Goal: Task Accomplishment & Management: Use online tool/utility

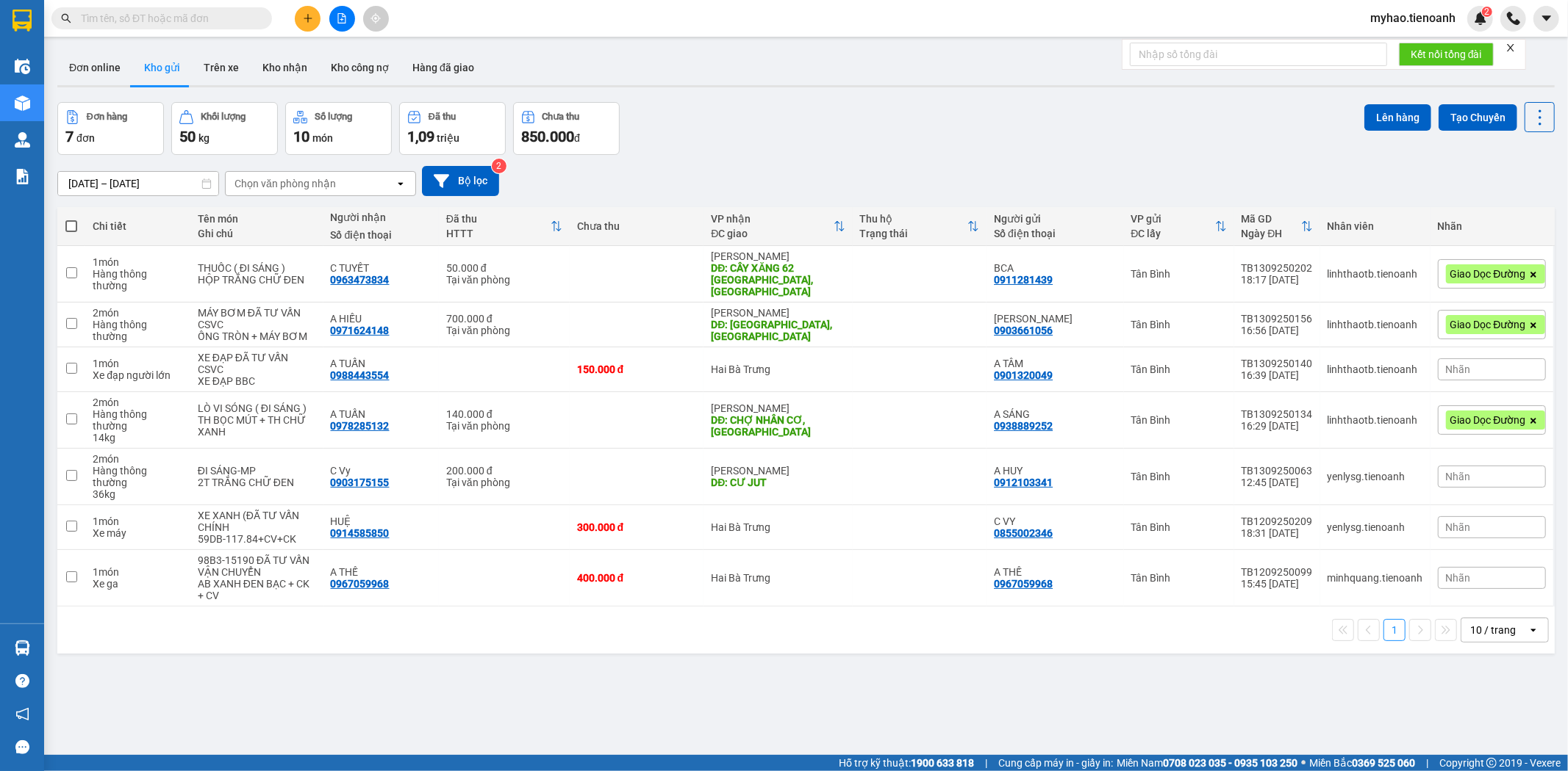
click at [1430, 11] on span "myhao.tienoanh" at bounding box center [1412, 18] width 109 height 19
click at [1415, 54] on li "Đăng xuất" at bounding box center [1412, 45] width 110 height 23
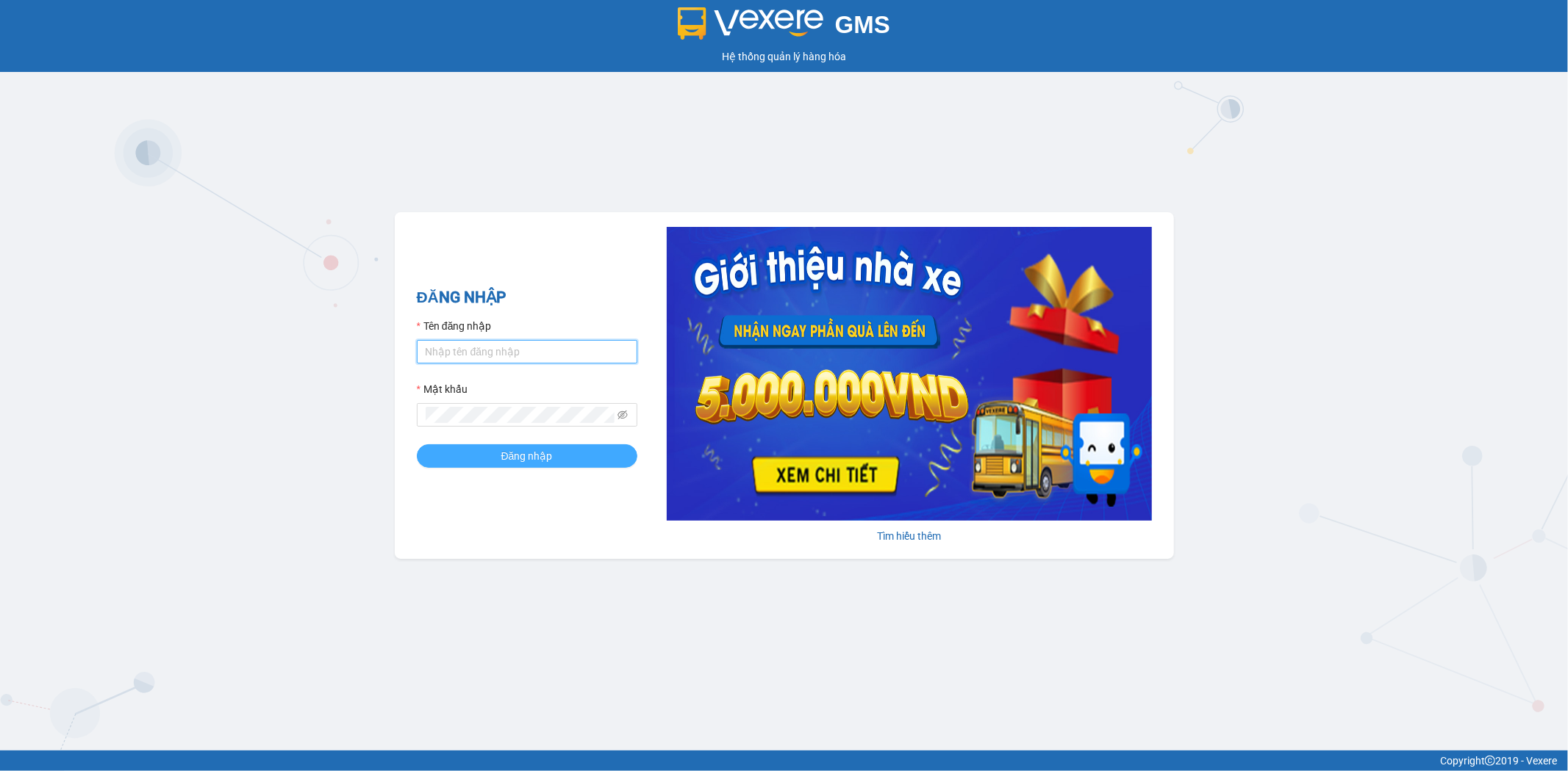
type input "mykhanhtb.tienoanh"
click at [613, 457] on button "Đăng nhập" at bounding box center [527, 456] width 220 height 23
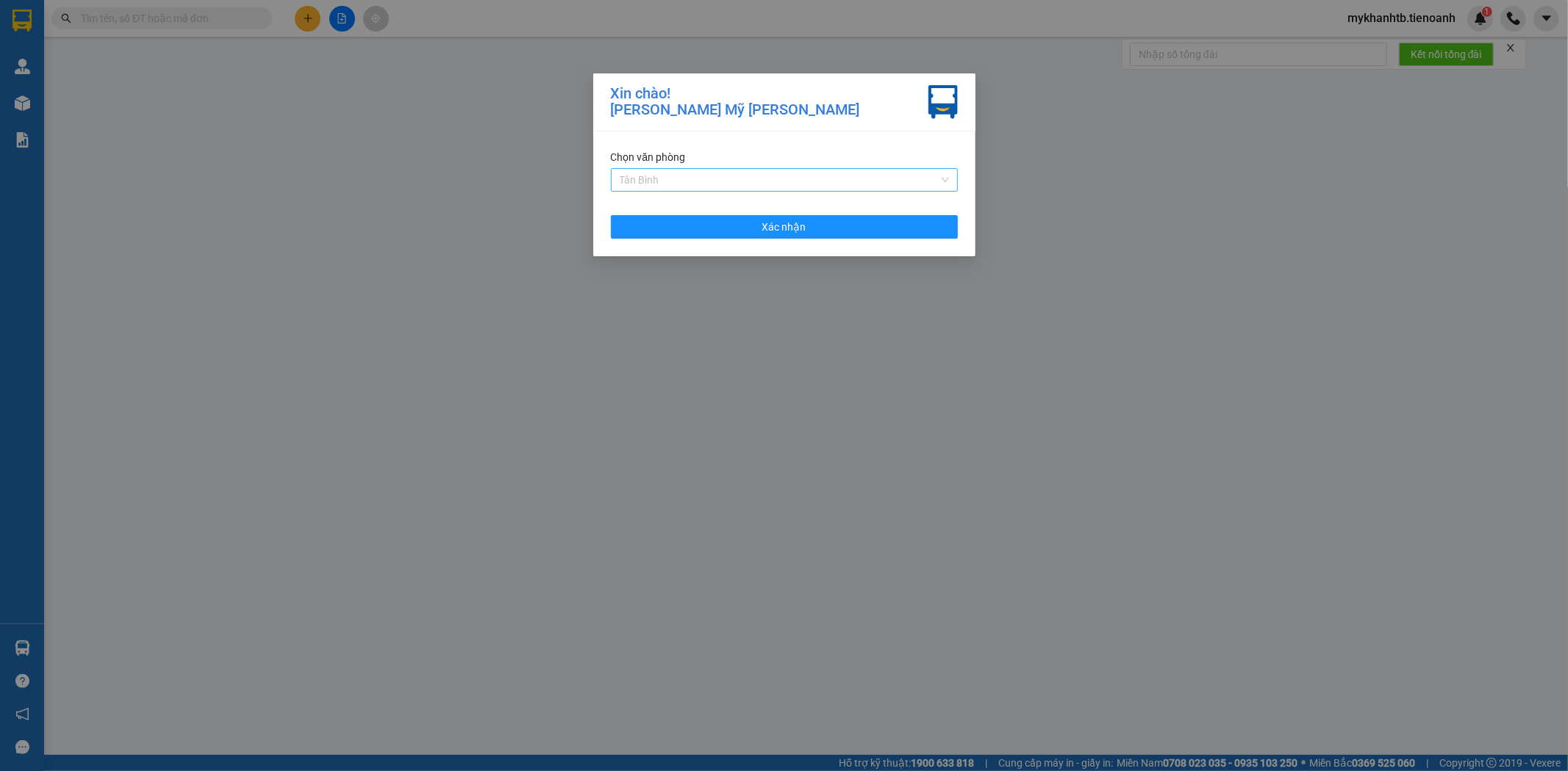
click at [781, 178] on span "Tân Bình" at bounding box center [784, 180] width 329 height 22
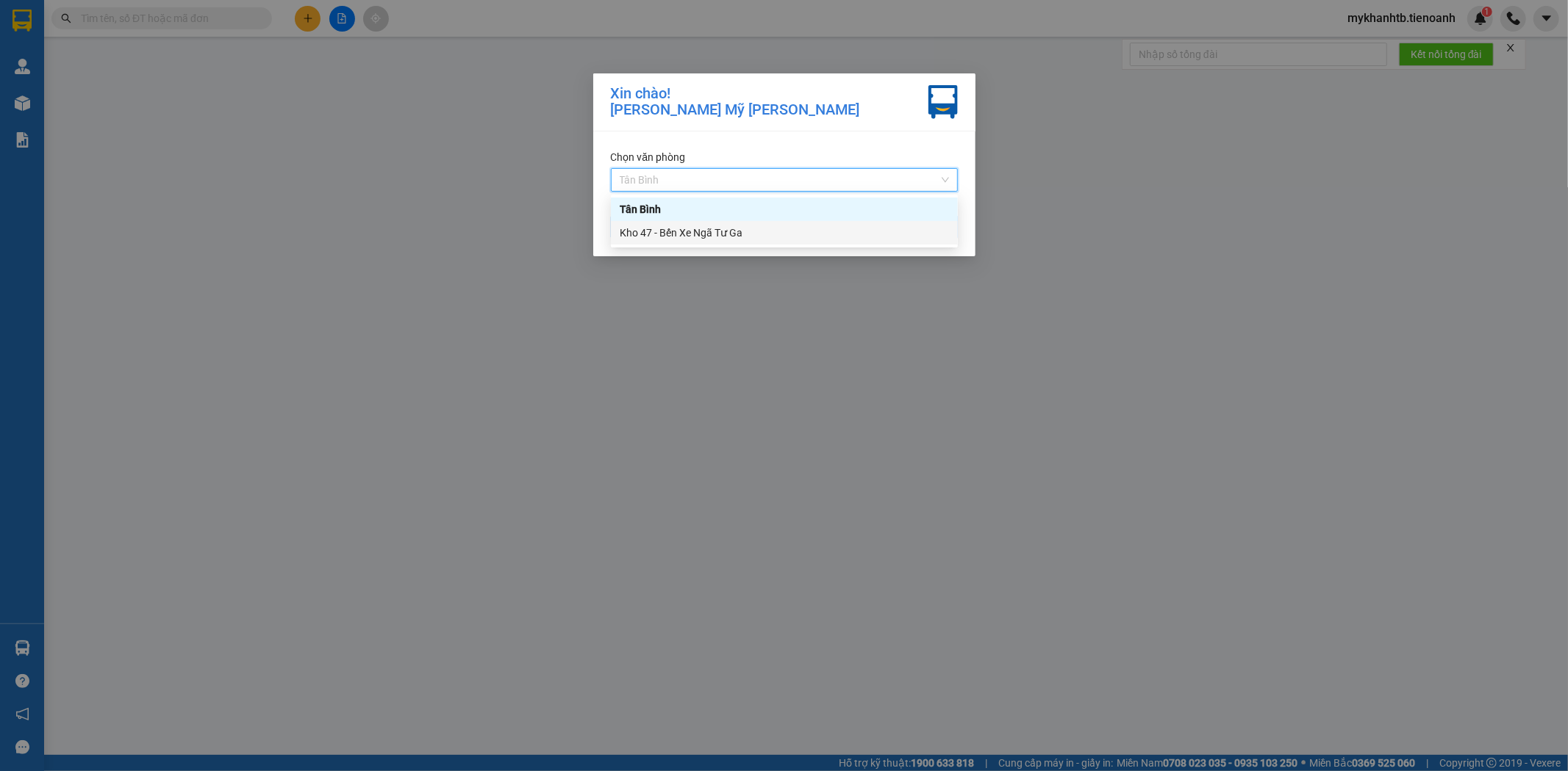
click at [772, 226] on div "Kho 47 - Bến Xe Ngã Tư Ga" at bounding box center [784, 233] width 329 height 16
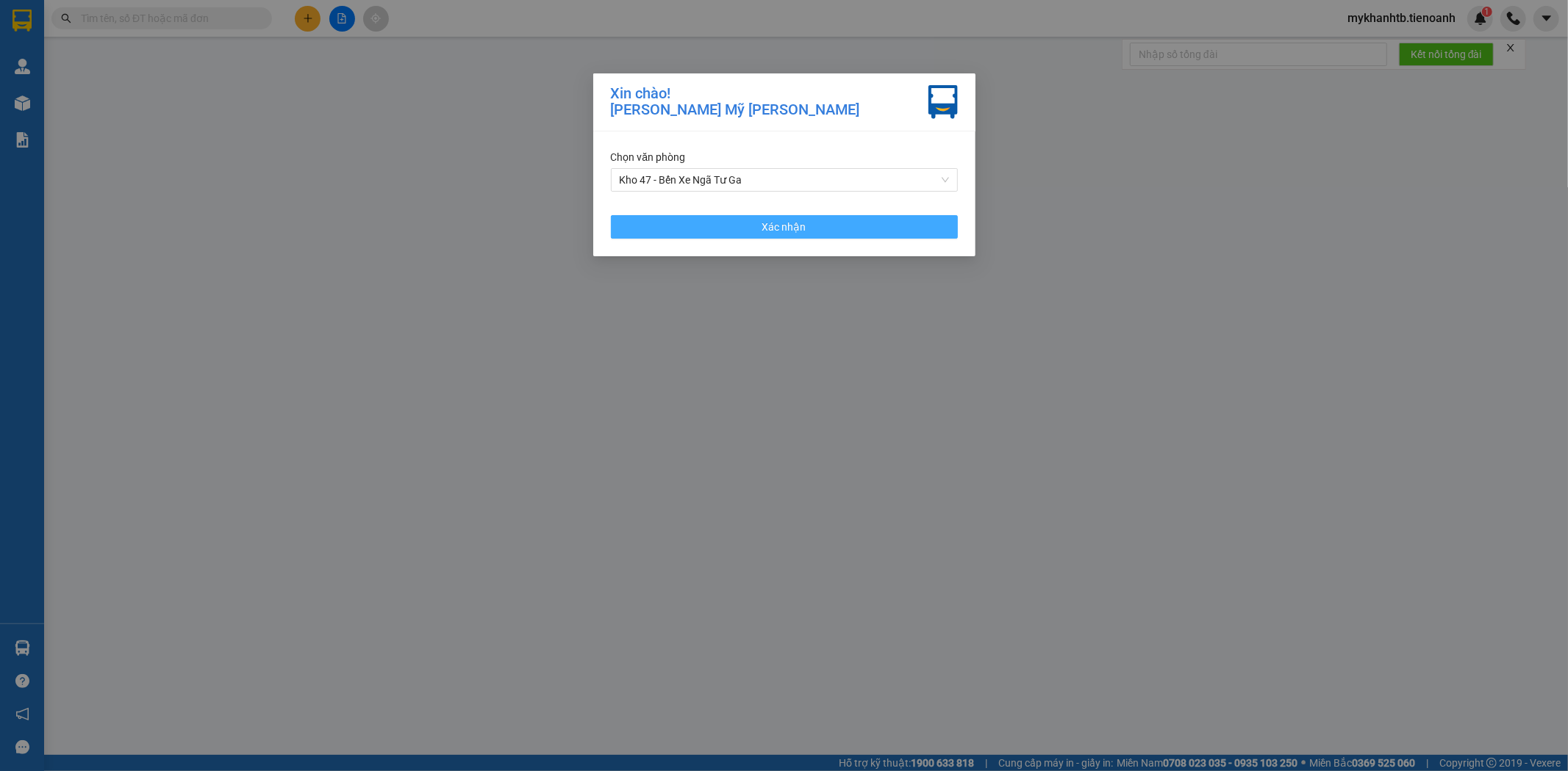
click at [771, 227] on span "Xác nhận" at bounding box center [784, 227] width 44 height 16
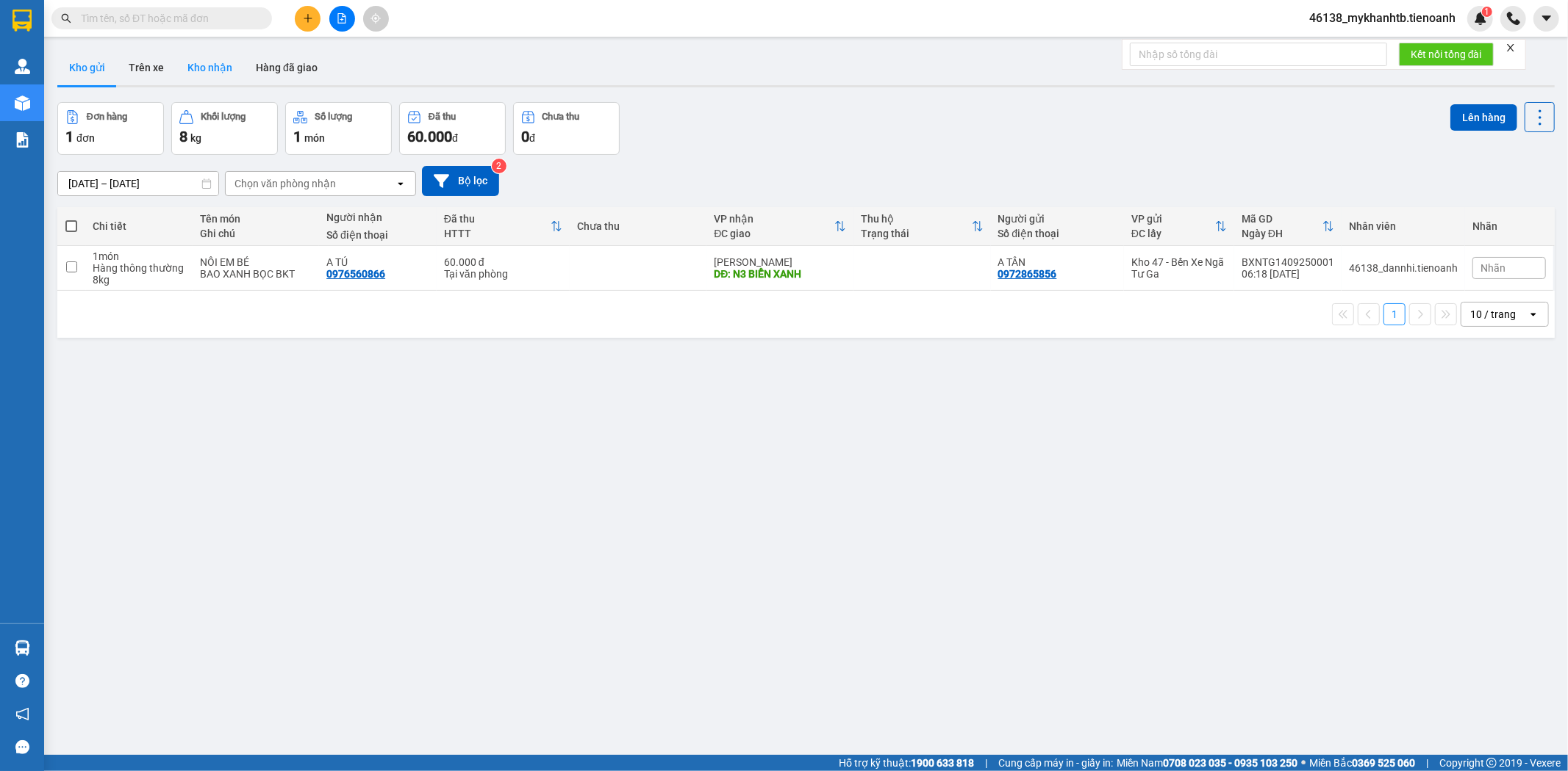
click at [219, 62] on button "Kho nhận" at bounding box center [209, 67] width 68 height 35
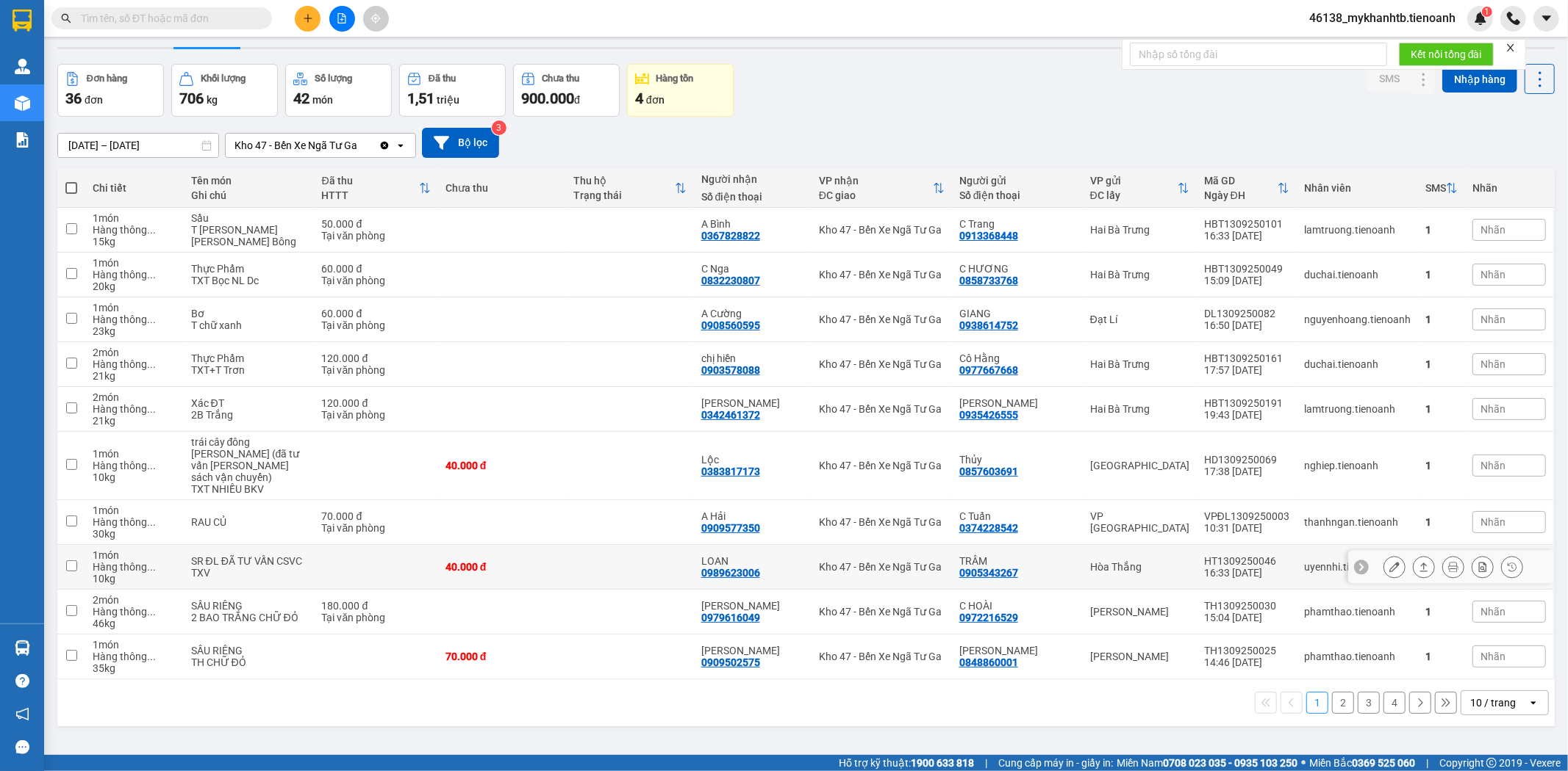
scroll to position [68, 0]
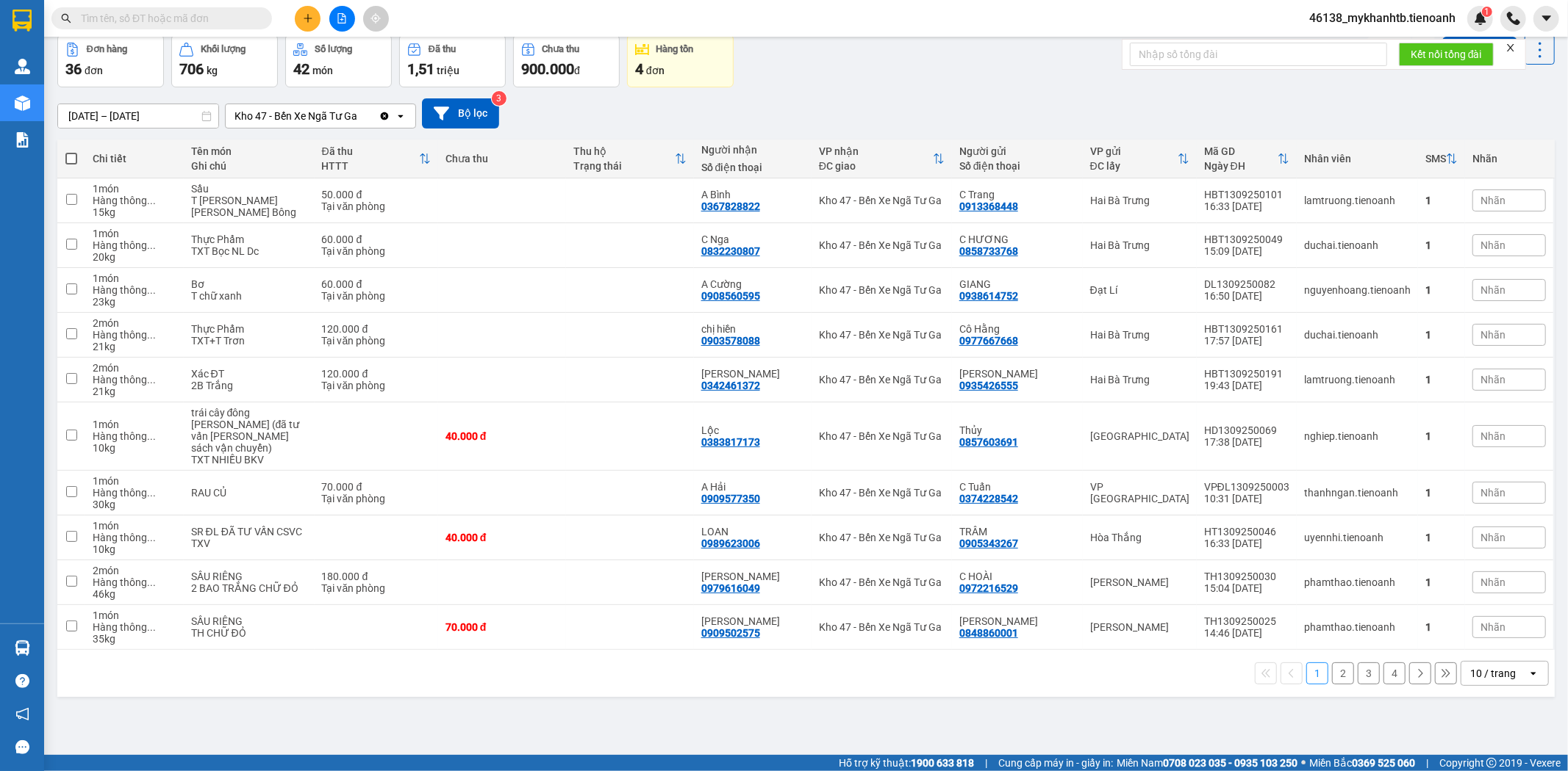
click at [1495, 669] on div "10 / trang" at bounding box center [1493, 673] width 45 height 15
click at [1473, 633] on span "100 / trang" at bounding box center [1486, 630] width 53 height 15
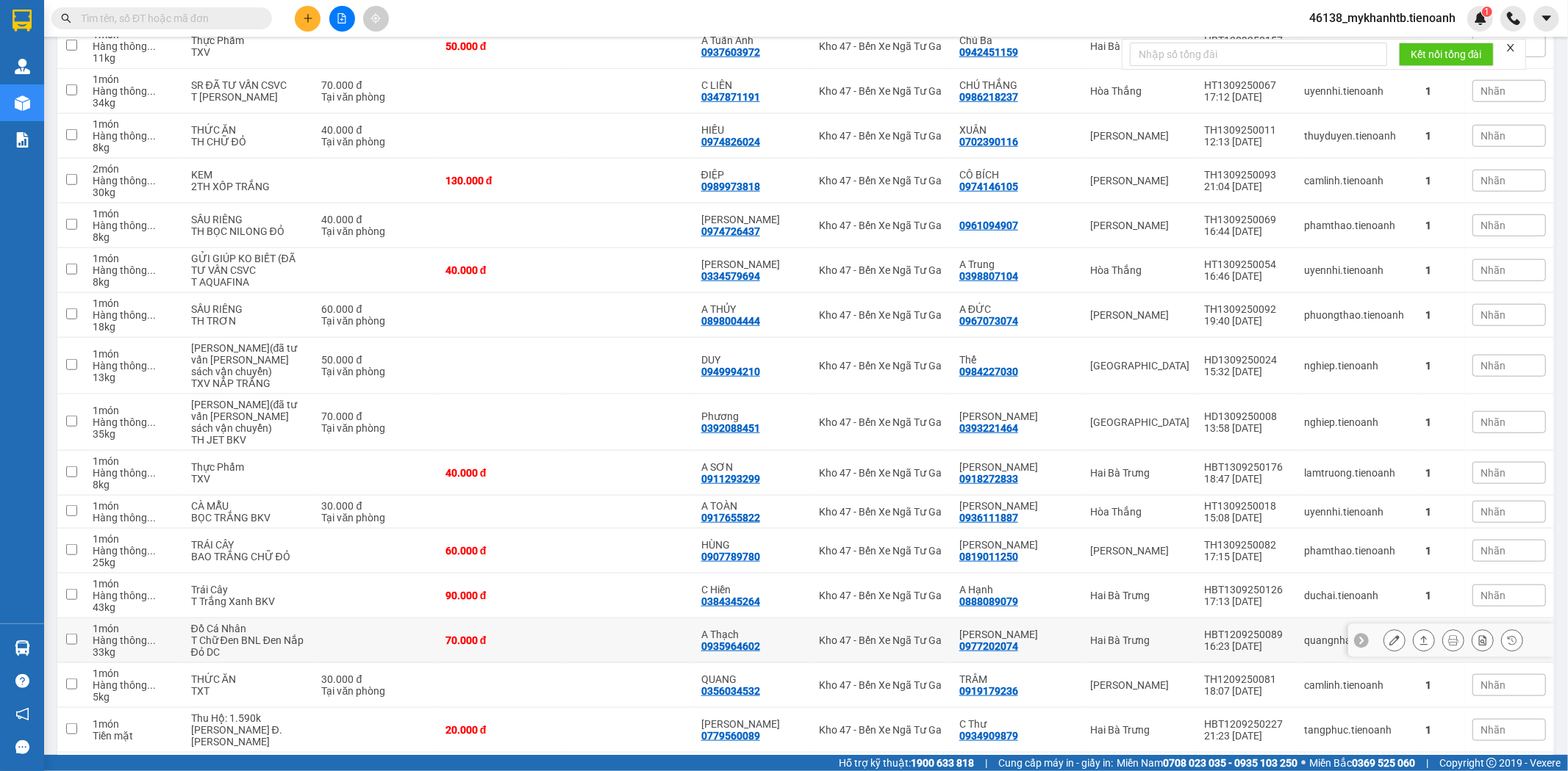
scroll to position [1133, 0]
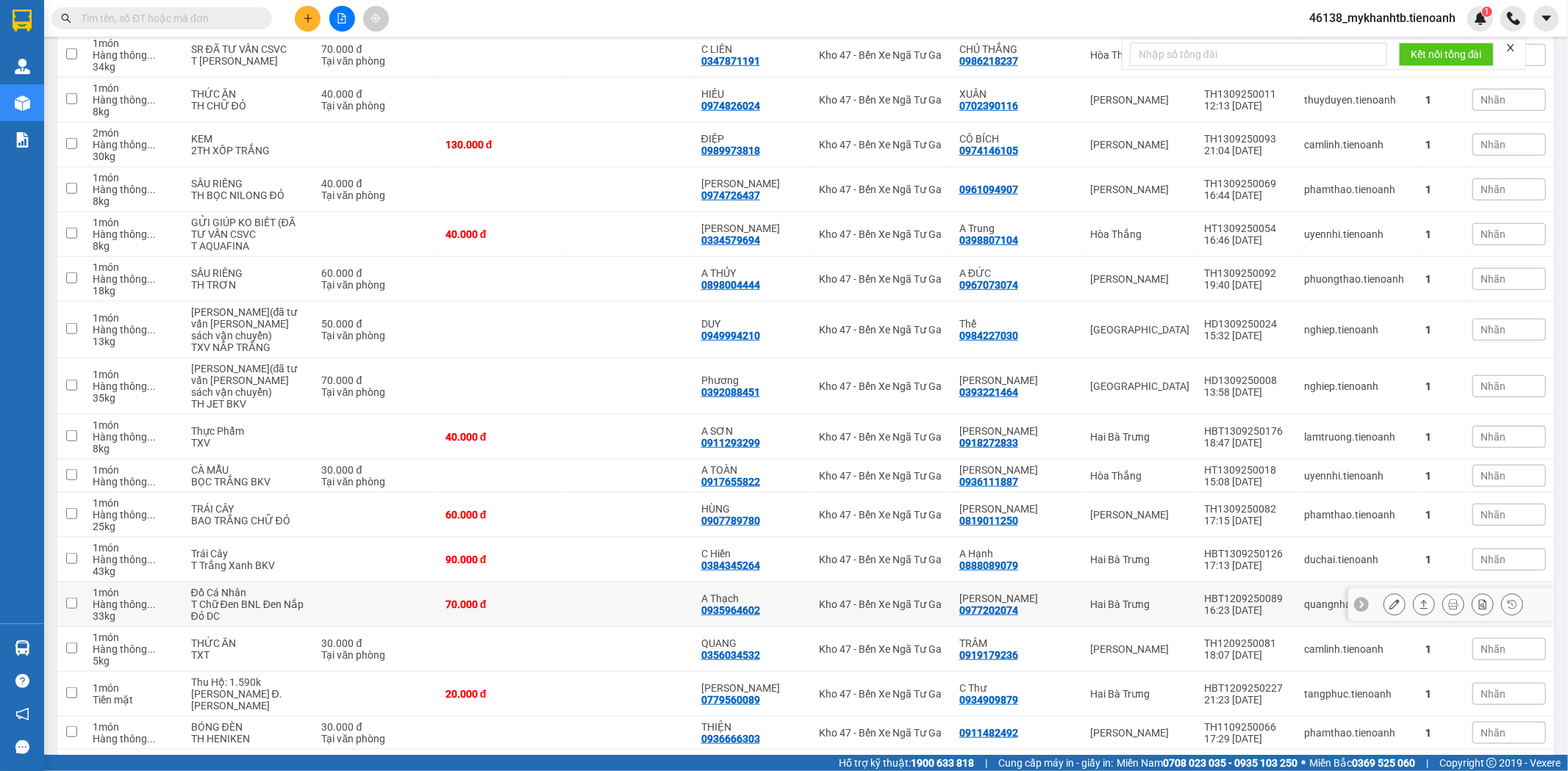
click at [520, 598] on div "70.000 đ" at bounding box center [502, 604] width 113 height 12
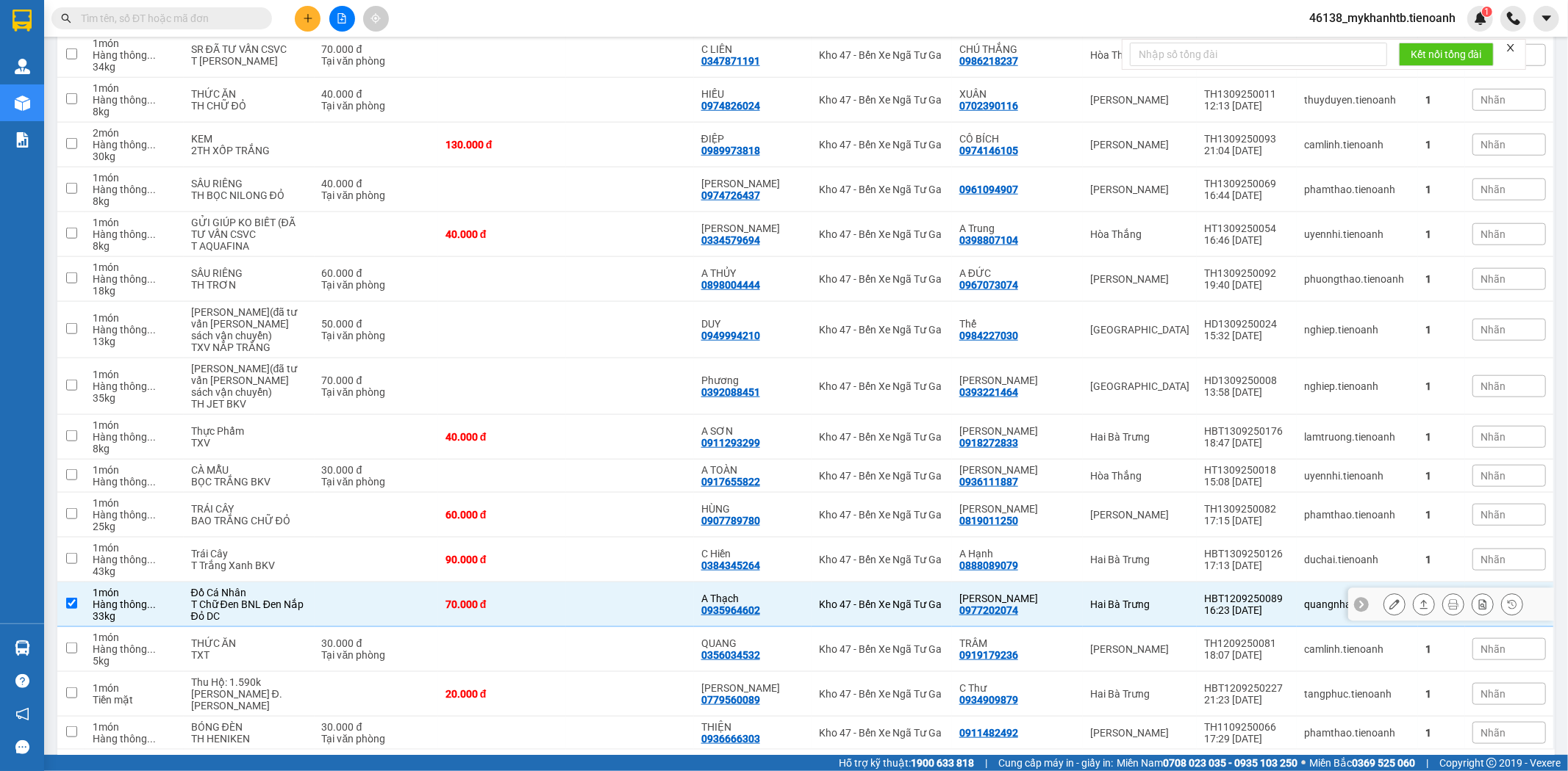
checkbox input "true"
click at [1420, 600] on icon at bounding box center [1424, 604] width 8 height 9
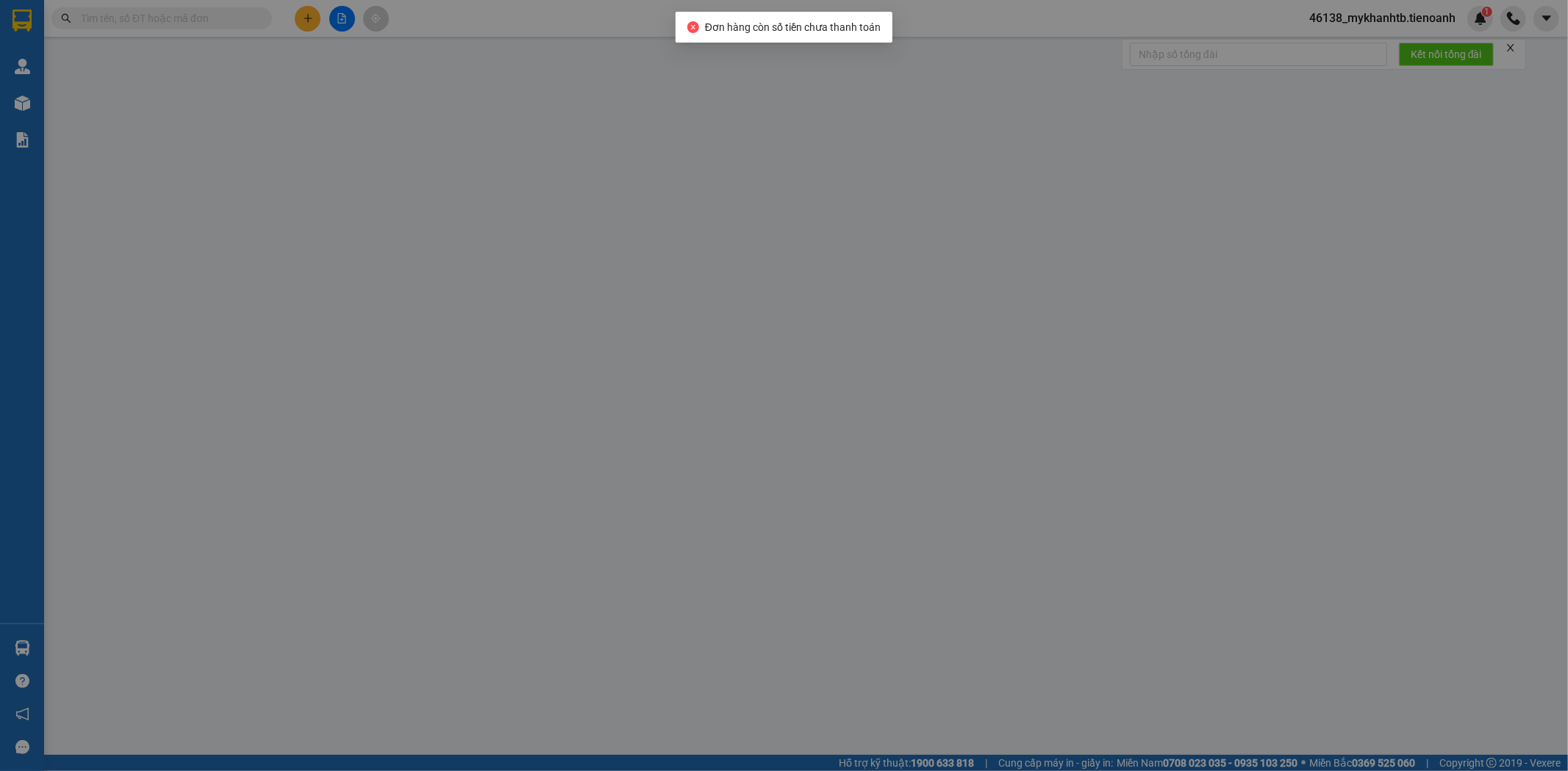
type input "0935964602"
type input "A Thạch"
type input "0977202074"
type input "C Xuân"
type input "70.000"
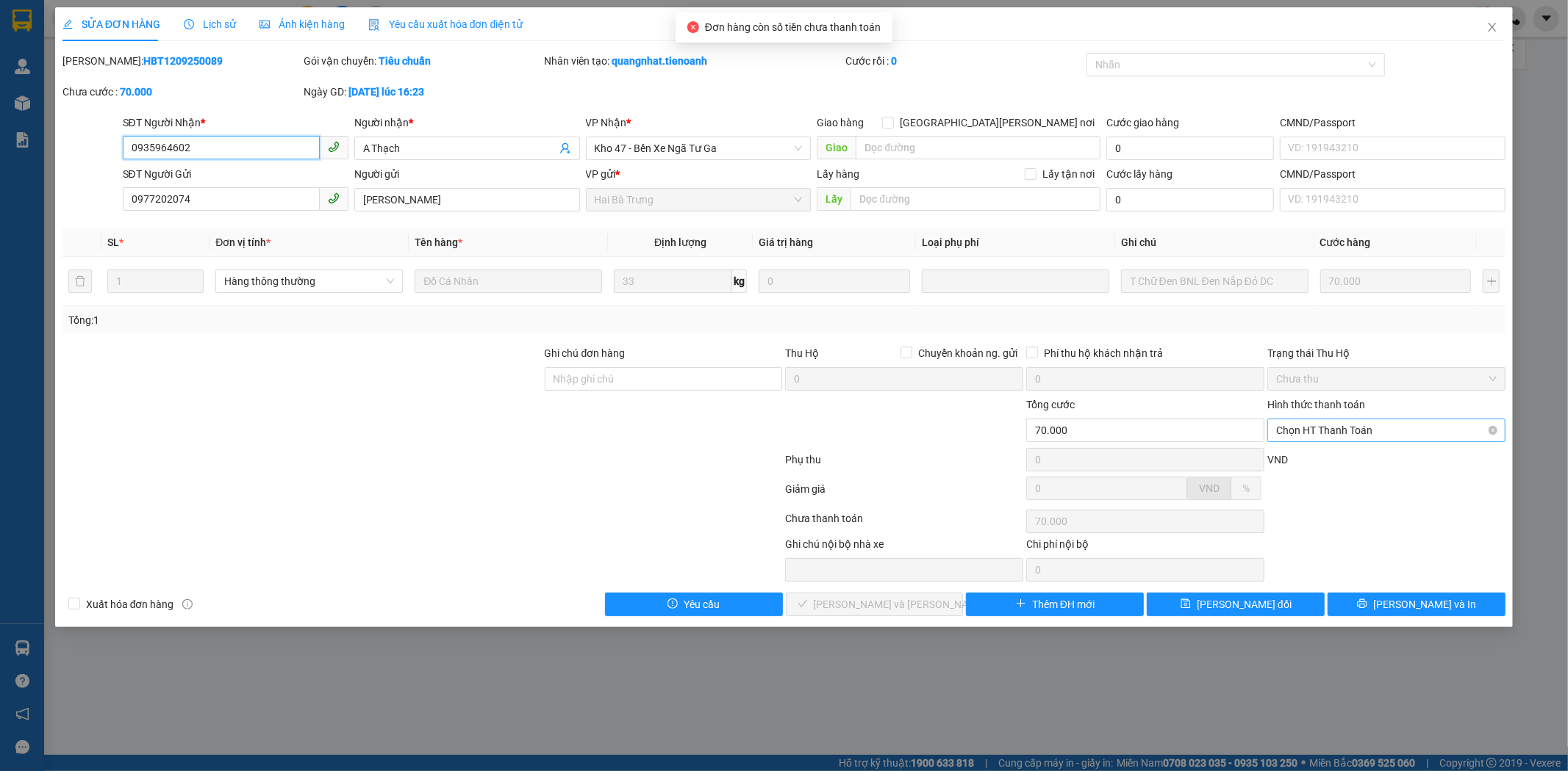
click at [1329, 434] on span "Chọn HT Thanh Toán" at bounding box center [1386, 430] width 220 height 22
click at [1327, 461] on div "Tại văn phòng" at bounding box center [1387, 459] width 220 height 16
type input "0"
click at [918, 606] on span "Lưu và Giao hàng" at bounding box center [913, 604] width 199 height 16
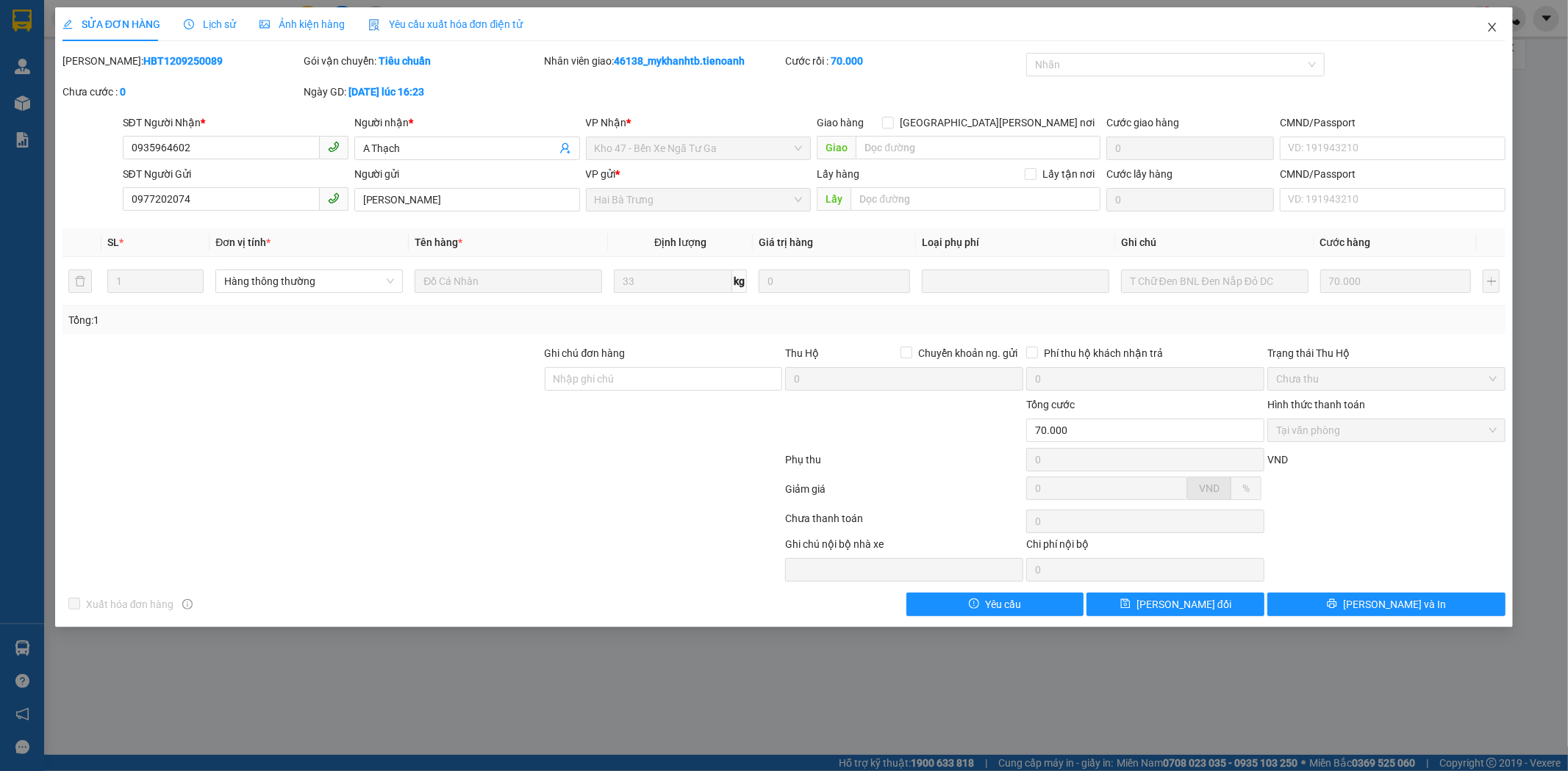
click at [1493, 26] on icon "close" at bounding box center [1491, 27] width 12 height 12
